Goal: Task Accomplishment & Management: Use online tool/utility

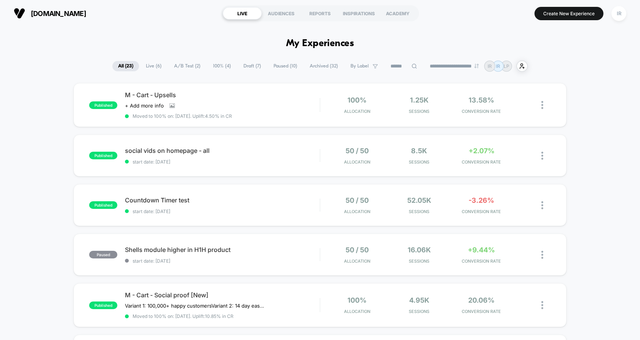
drag, startPoint x: 271, startPoint y: 41, endPoint x: 427, endPoint y: 40, distance: 156.2
click at [340, 48] on h1 "My Experiences" at bounding box center [320, 43] width 68 height 11
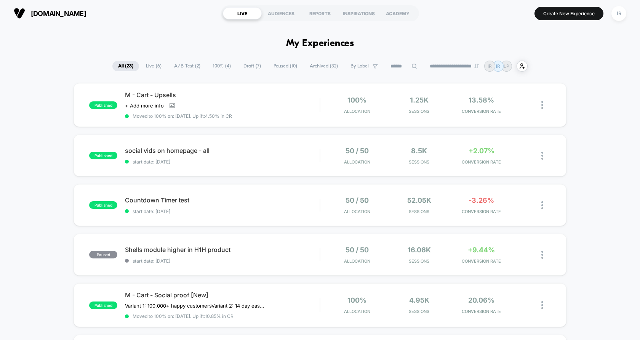
click at [290, 43] on h1 "My Experiences" at bounding box center [320, 43] width 68 height 11
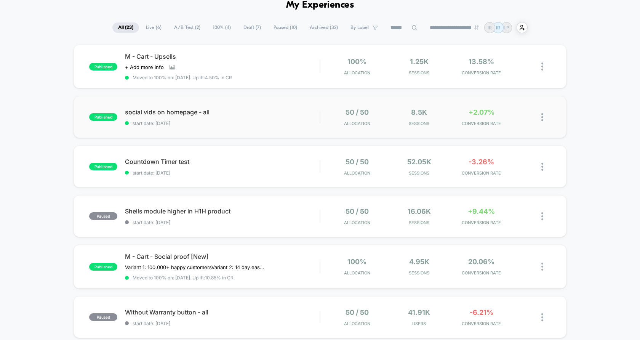
scroll to position [42, 0]
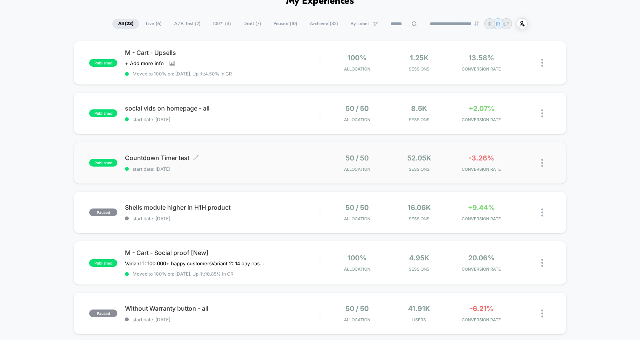
click at [318, 165] on div "Countdown Timer test Click to edit experience details Click to edit experience …" at bounding box center [222, 163] width 195 height 18
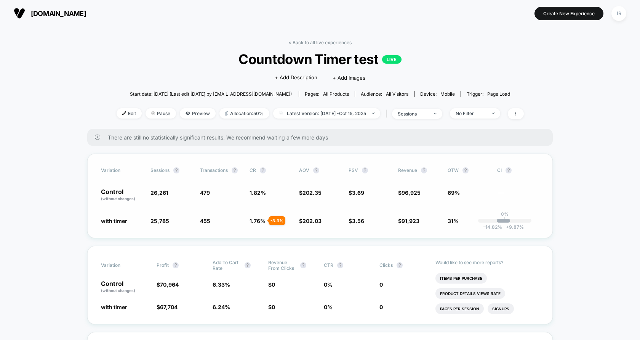
drag, startPoint x: 158, startPoint y: 111, endPoint x: 230, endPoint y: 216, distance: 126.9
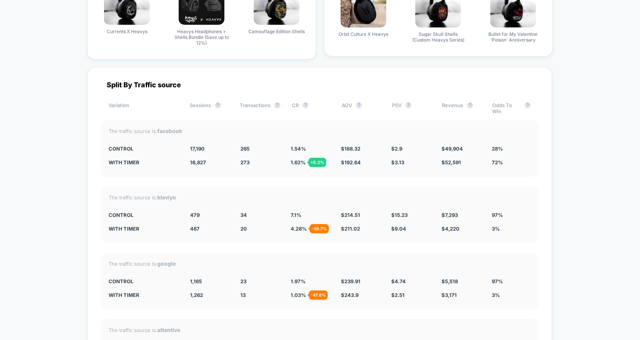
scroll to position [2271, 0]
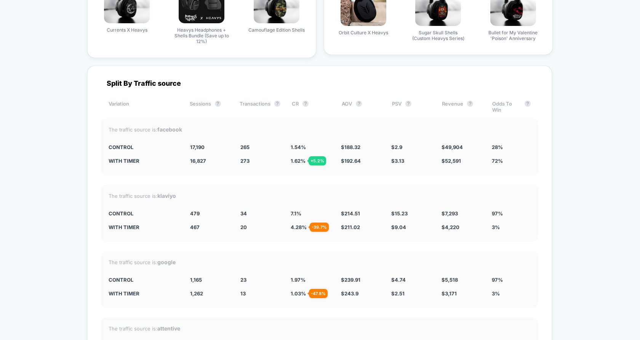
drag, startPoint x: 171, startPoint y: 134, endPoint x: 391, endPoint y: 155, distance: 220.8
click at [391, 155] on div "The traffic source is: facebook CONTROL 17,190 265 1.54 % $ 188.32 $ 2.9 $ 49,9…" at bounding box center [319, 146] width 437 height 57
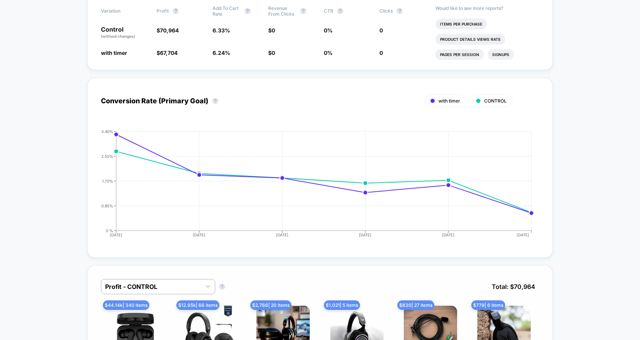
scroll to position [0, 0]
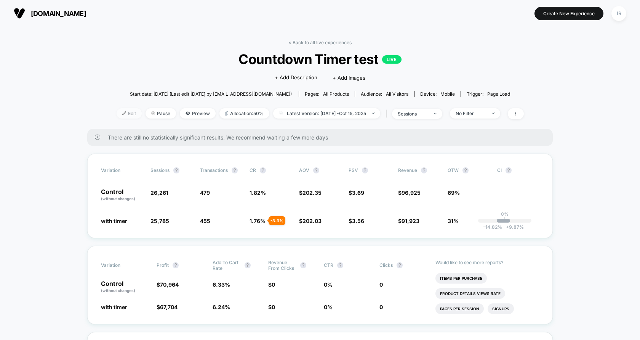
click at [117, 114] on span "Edit" at bounding box center [129, 113] width 25 height 10
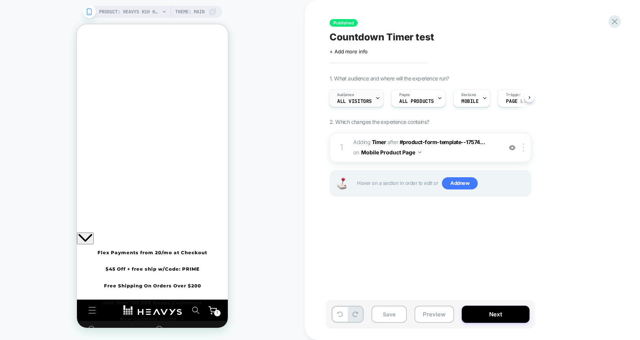
click at [361, 99] on span "All Visitors" at bounding box center [354, 101] width 35 height 5
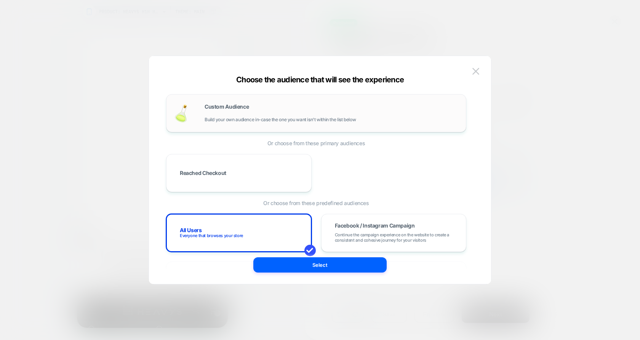
click at [326, 111] on div "Custom Audience Build your own audience in-case the one you want isn't within t…" at bounding box center [332, 113] width 254 height 18
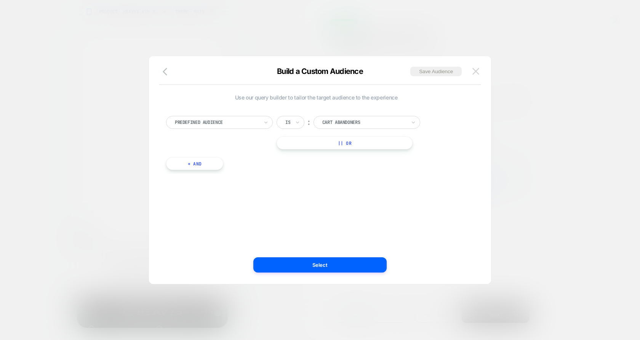
click at [473, 67] on button at bounding box center [475, 71] width 11 height 11
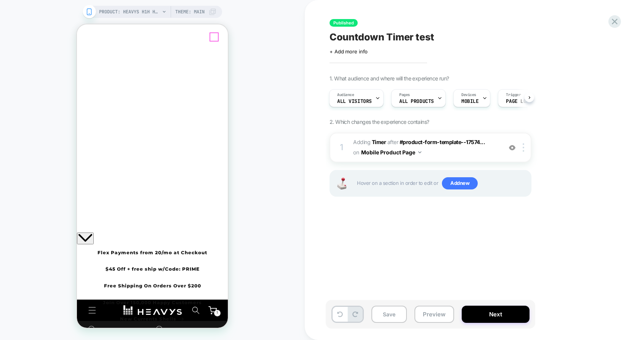
click at [80, 54] on icon "Close" at bounding box center [80, 54] width 0 height 0
click at [360, 100] on span "All Visitors" at bounding box center [354, 101] width 35 height 5
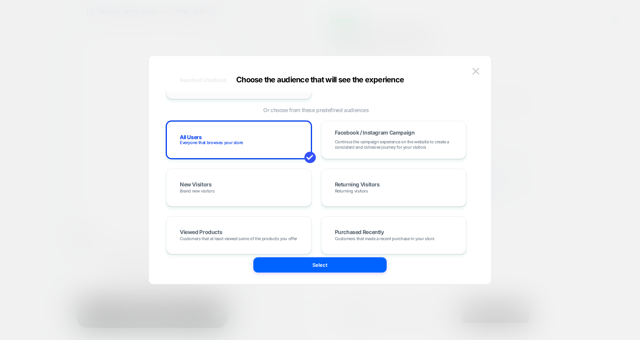
scroll to position [101, 0]
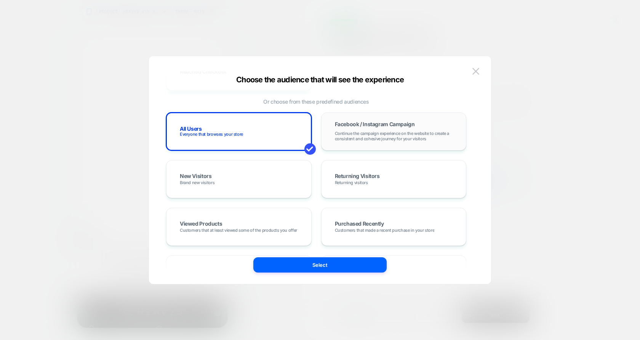
click at [337, 136] on span "Continue the campaign experience on the website to create a consistent and cohe…" at bounding box center [394, 136] width 118 height 11
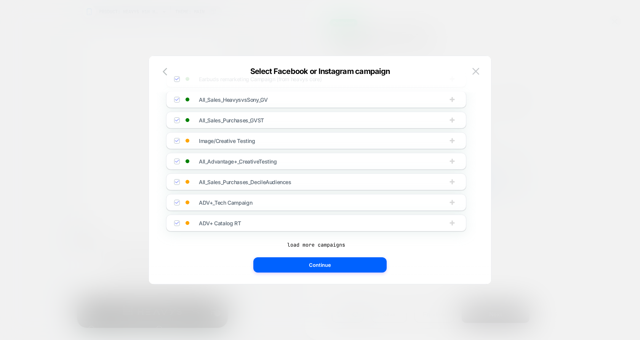
click at [355, 128] on div "Earbuds Prospecting ([GEOGRAPHIC_DATA]) [MEDICAL_DATA] / Sensory / [MEDICAL_DAT…" at bounding box center [316, 128] width 300 height 240
click at [164, 73] on icon "button" at bounding box center [165, 72] width 5 height 8
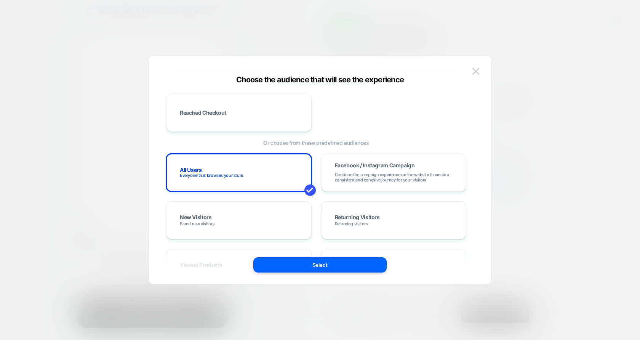
scroll to position [0, 0]
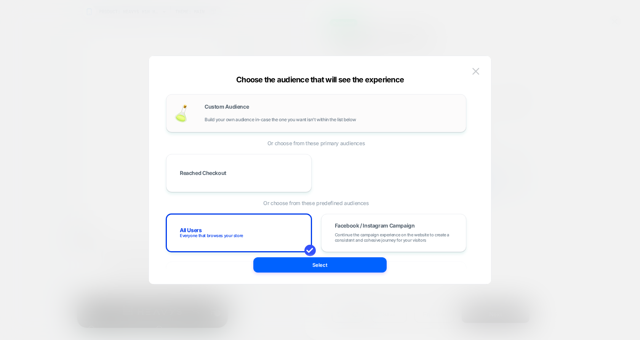
click at [257, 128] on div "Custom Audience Build your own audience in-case the one you want isn't within t…" at bounding box center [316, 113] width 300 height 38
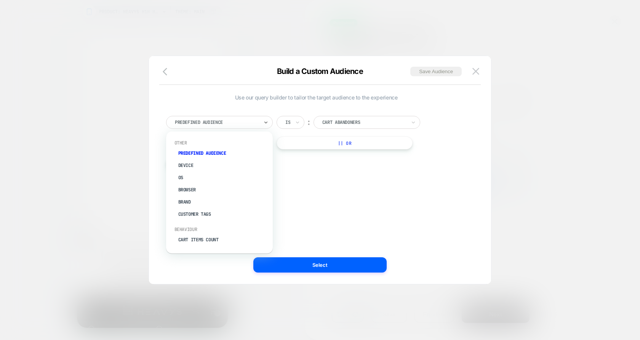
click at [248, 125] on div at bounding box center [217, 122] width 84 height 7
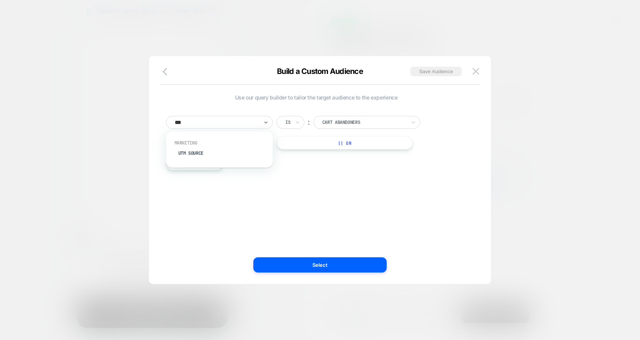
type input "****"
click at [207, 143] on div "Marketing" at bounding box center [219, 143] width 99 height 6
click at [207, 146] on div "Marketing UTM Source" at bounding box center [219, 150] width 99 height 26
click at [207, 149] on div "UTM Source" at bounding box center [223, 153] width 99 height 12
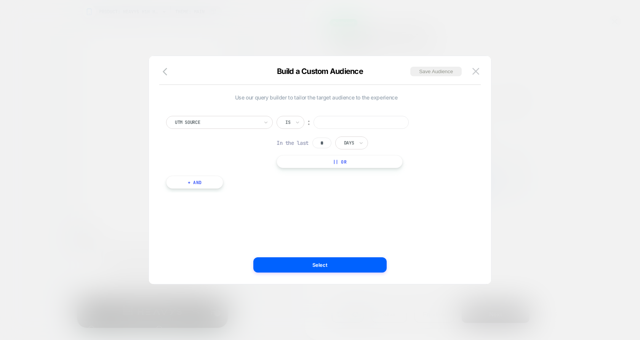
click at [345, 117] on input at bounding box center [360, 122] width 95 height 13
type input "********"
click at [307, 125] on div "︰" at bounding box center [309, 122] width 8 height 10
click at [294, 125] on div "Is" at bounding box center [290, 122] width 28 height 13
click at [429, 157] on div "UTM Source option Includes focused, 3 of 5. 5 results available. Use Up and Dow…" at bounding box center [316, 142] width 300 height 52
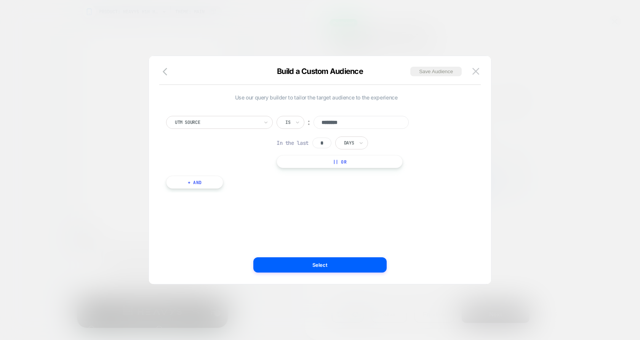
drag, startPoint x: 323, startPoint y: 142, endPoint x: 313, endPoint y: 145, distance: 10.6
click at [313, 145] on div "In the last * Days" at bounding box center [321, 142] width 91 height 13
type input "*"
click at [331, 268] on button "Select" at bounding box center [319, 264] width 133 height 15
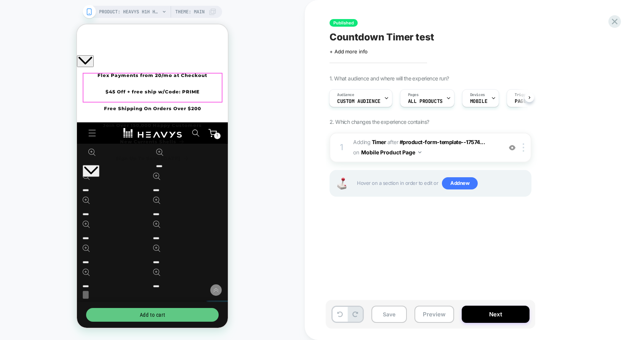
scroll to position [276, 0]
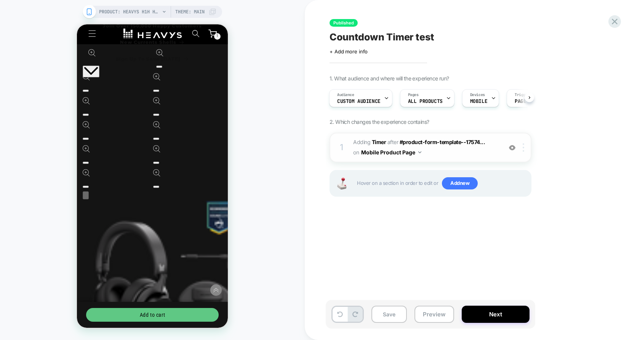
click at [523, 150] on img at bounding box center [524, 147] width 2 height 8
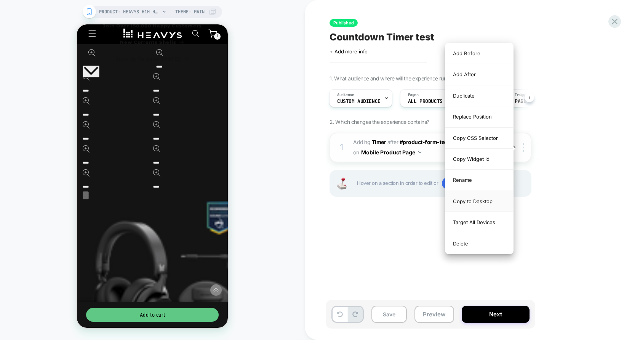
click at [481, 196] on div "Copy to Desktop" at bounding box center [479, 201] width 68 height 21
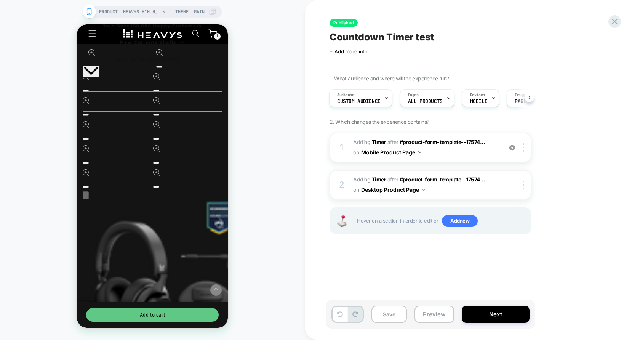
drag, startPoint x: 570, startPoint y: 337, endPoint x: 142, endPoint y: 101, distance: 488.5
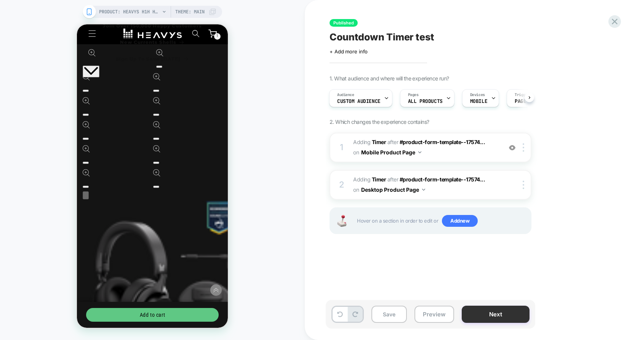
click at [489, 318] on button "Next" at bounding box center [496, 313] width 68 height 17
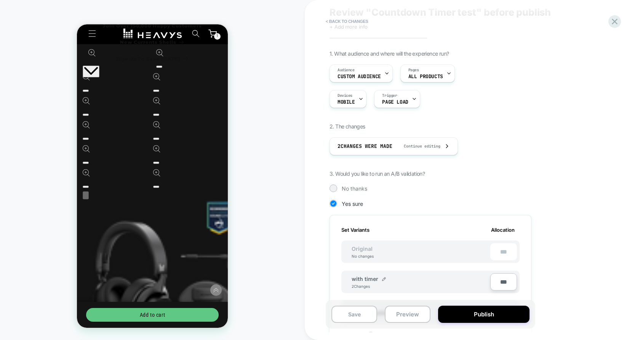
scroll to position [0, 0]
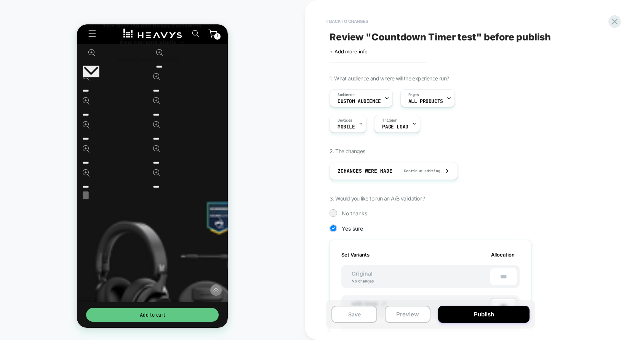
click at [341, 24] on button "< Back to changes" at bounding box center [347, 21] width 50 height 12
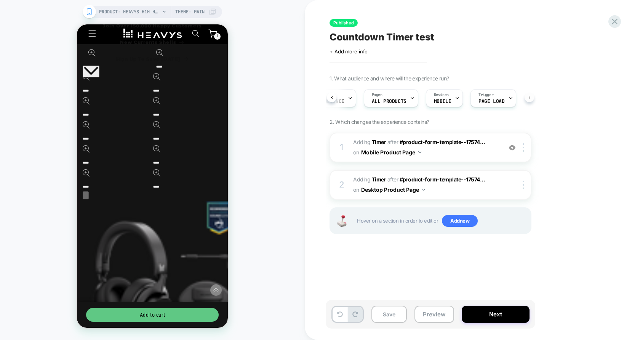
scroll to position [0, 42]
click at [526, 96] on div "Audience Custom Audience Pages ALL PRODUCTS Devices MOBILE Trigger Page Load" at bounding box center [427, 98] width 202 height 26
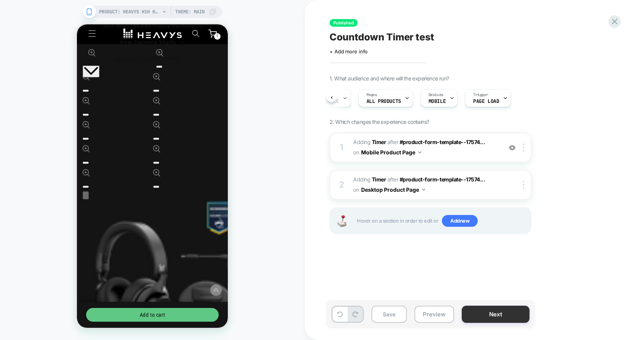
click at [483, 317] on button "Next" at bounding box center [496, 313] width 68 height 17
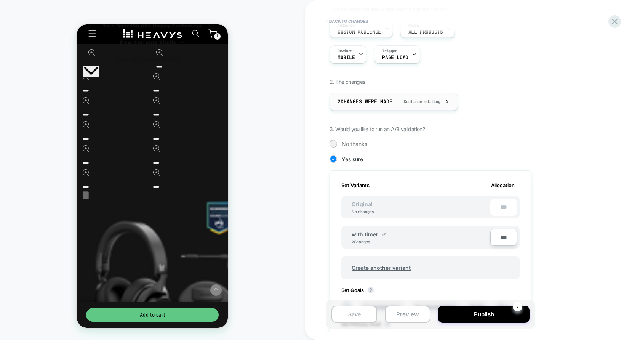
scroll to position [23, 0]
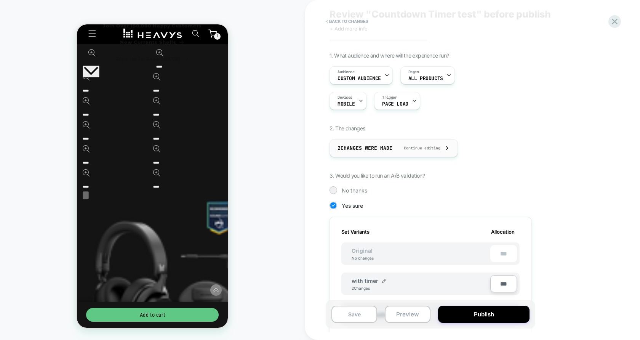
click at [398, 146] on span "Continue editing" at bounding box center [418, 147] width 44 height 5
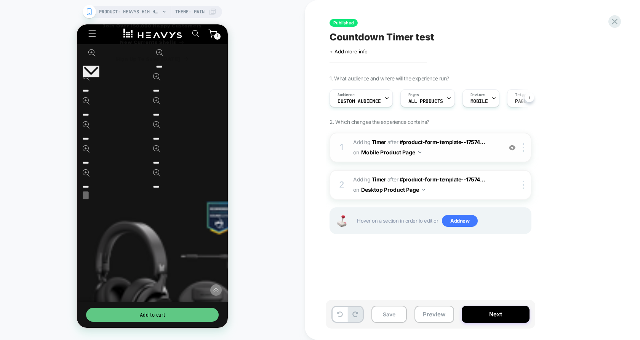
scroll to position [0, 0]
click at [439, 150] on span "#_loomi_addon_1759877766748 Adding Timer AFTER #product-form-template--17574...…" at bounding box center [425, 147] width 145 height 21
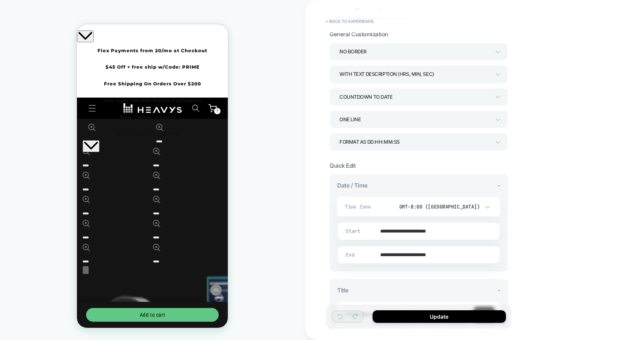
scroll to position [27, 0]
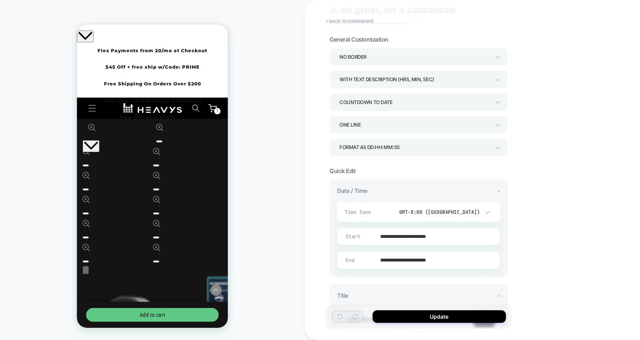
click at [414, 104] on div "COUNTDOWN TO DATE" at bounding box center [414, 102] width 151 height 10
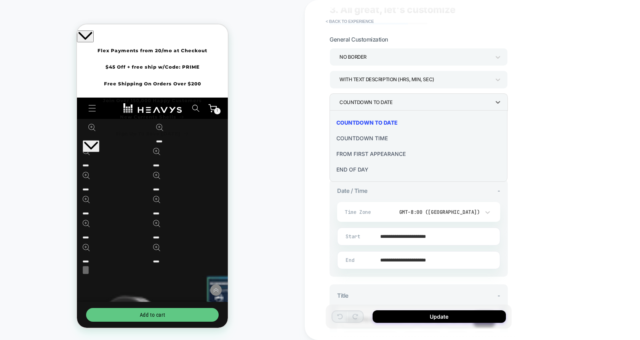
click at [379, 138] on div "COUNTDOWN TIME" at bounding box center [418, 138] width 172 height 16
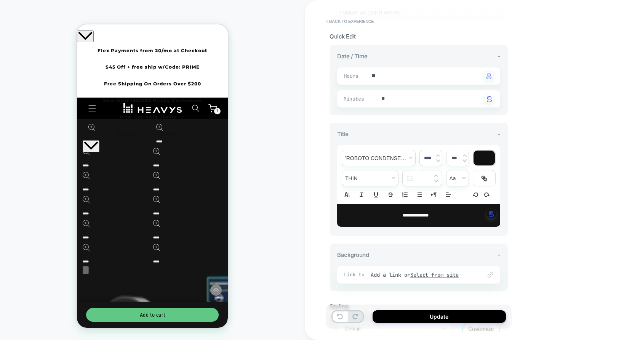
scroll to position [211, 0]
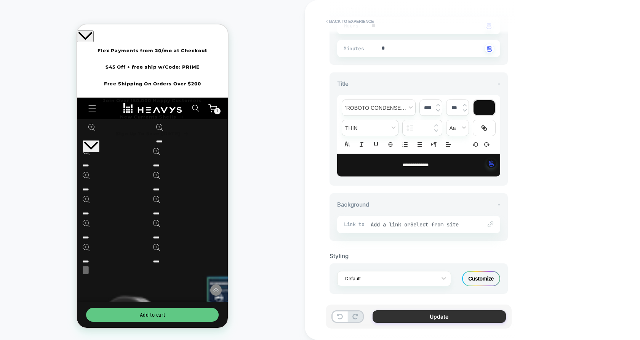
click at [409, 316] on button "Update" at bounding box center [438, 316] width 133 height 13
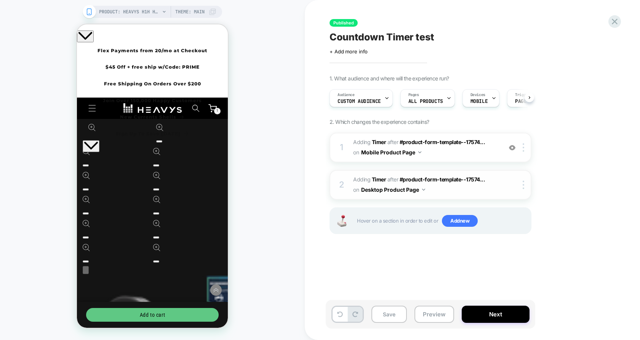
scroll to position [0, 0]
click at [393, 182] on span "#_loomi_addon_1760519584002 Adding Timer AFTER #product-form-template--17574...…" at bounding box center [425, 184] width 145 height 21
click at [451, 182] on span "#_loomi_addon_1760519584002 Adding Timer AFTER #product-form-template--17574...…" at bounding box center [425, 184] width 145 height 21
click at [451, 179] on span "#product-form-template--17574..." at bounding box center [443, 179] width 86 height 6
click at [523, 182] on img at bounding box center [524, 185] width 2 height 8
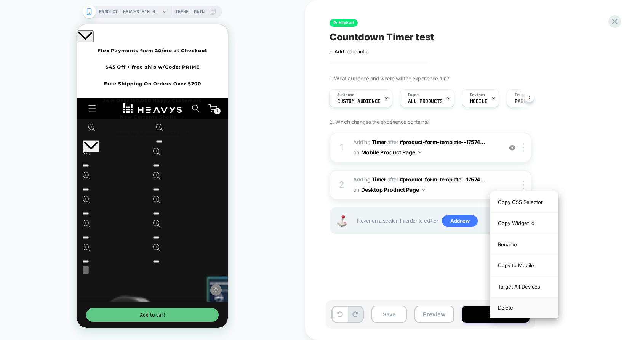
click at [510, 303] on div "Delete" at bounding box center [524, 307] width 68 height 21
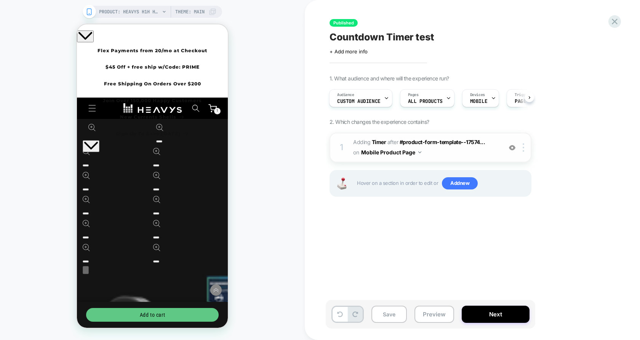
click at [523, 142] on div "1 #_loomi_addon_1759877766748 Adding Timer AFTER #product-form-template--17574.…" at bounding box center [430, 148] width 202 height 30
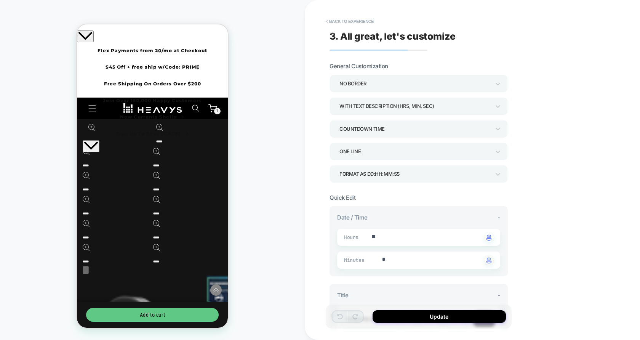
type textarea "*"
click at [355, 22] on button "< Back to experience" at bounding box center [350, 21] width 56 height 12
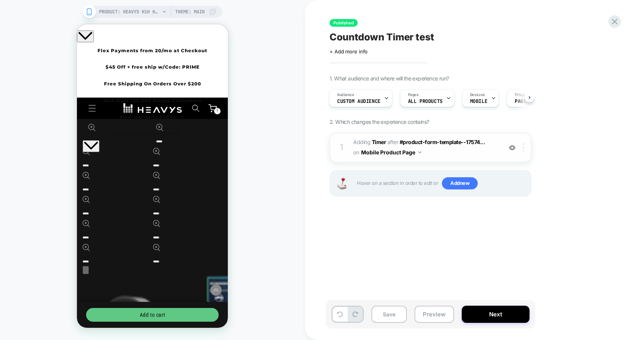
click at [523, 148] on img at bounding box center [524, 147] width 2 height 8
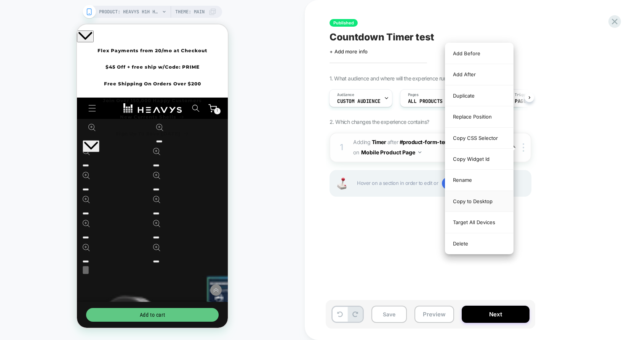
click at [478, 202] on div "Copy to Desktop" at bounding box center [479, 201] width 68 height 21
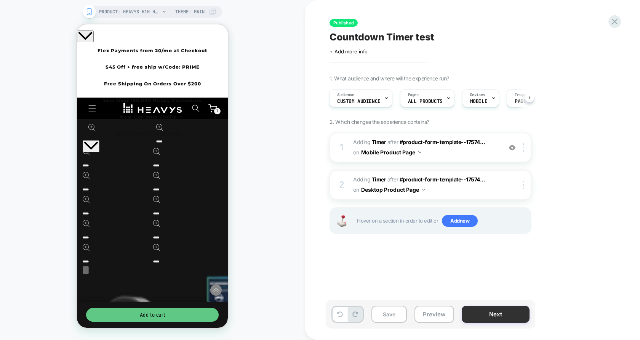
click at [496, 308] on button "Next" at bounding box center [496, 313] width 68 height 17
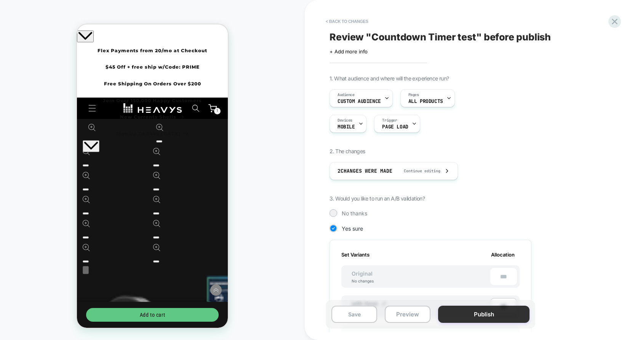
scroll to position [0, 1]
click at [491, 315] on button "Publish" at bounding box center [483, 313] width 91 height 17
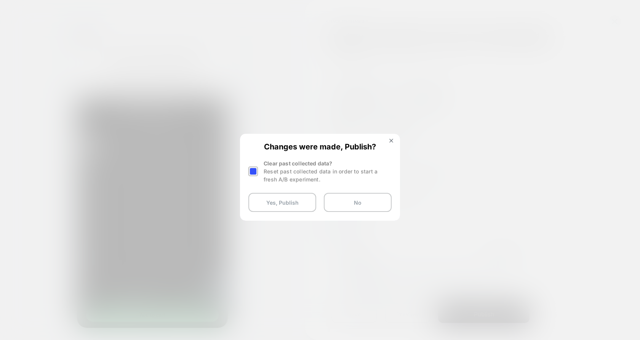
click at [291, 176] on div "Reset past collected data in order to start a fresh A/B experiment." at bounding box center [328, 175] width 128 height 16
click at [249, 169] on div at bounding box center [253, 171] width 10 height 10
drag, startPoint x: 268, startPoint y: 205, endPoint x: 260, endPoint y: 175, distance: 30.7
click at [260, 175] on div "Changes were made, Publish? Clear past collected data? Reset past collected dat…" at bounding box center [320, 176] width 158 height 85
click at [260, 175] on div "Clear past collected data? Reset past collected data in order to start a fresh …" at bounding box center [319, 171] width 143 height 24
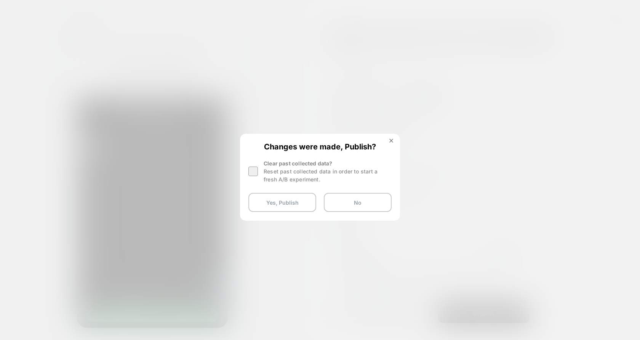
click at [256, 173] on div at bounding box center [253, 171] width 10 height 10
